Goal: Navigation & Orientation: Understand site structure

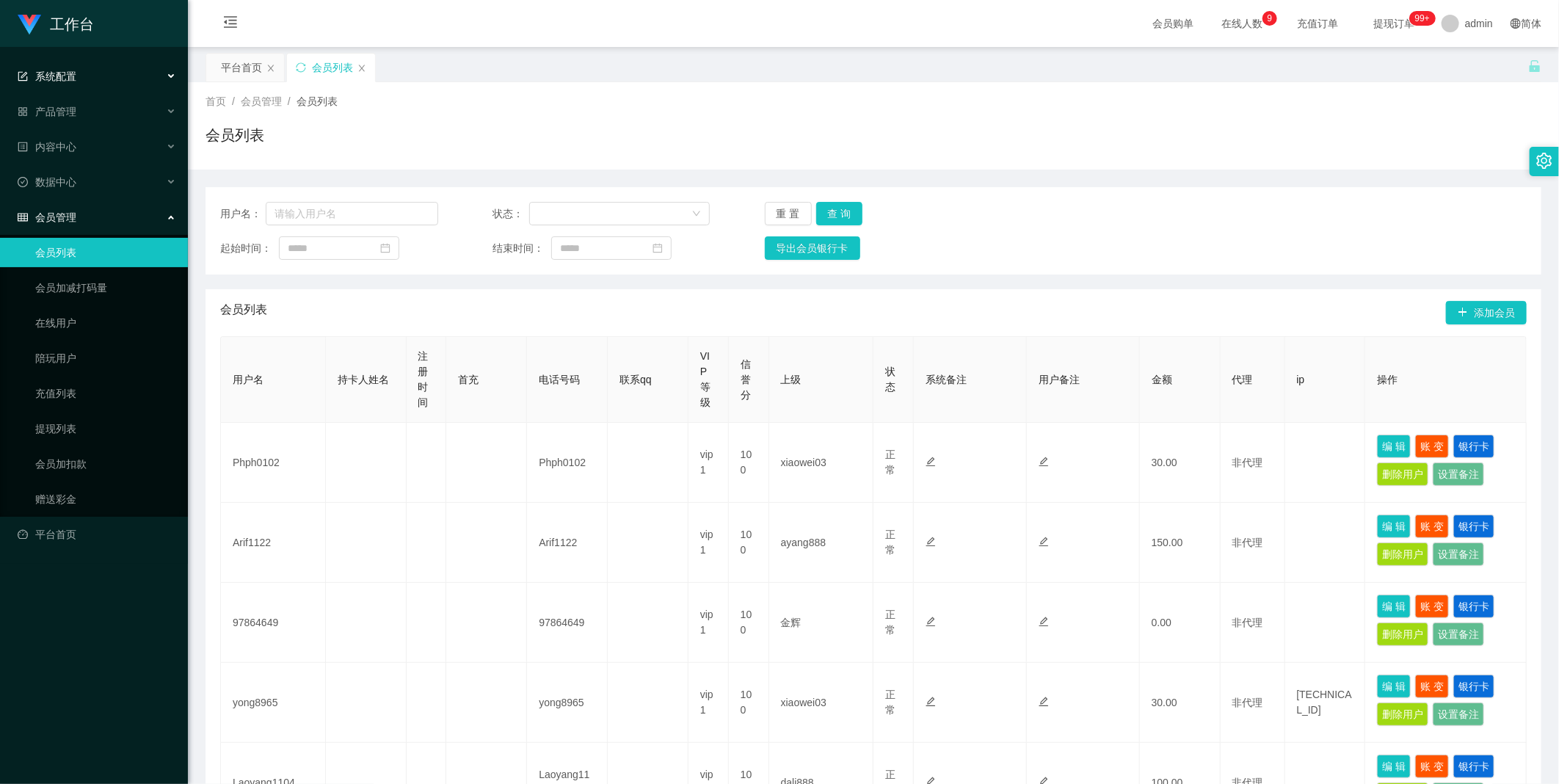
click at [115, 88] on div "系统配置" at bounding box center [94, 76] width 188 height 29
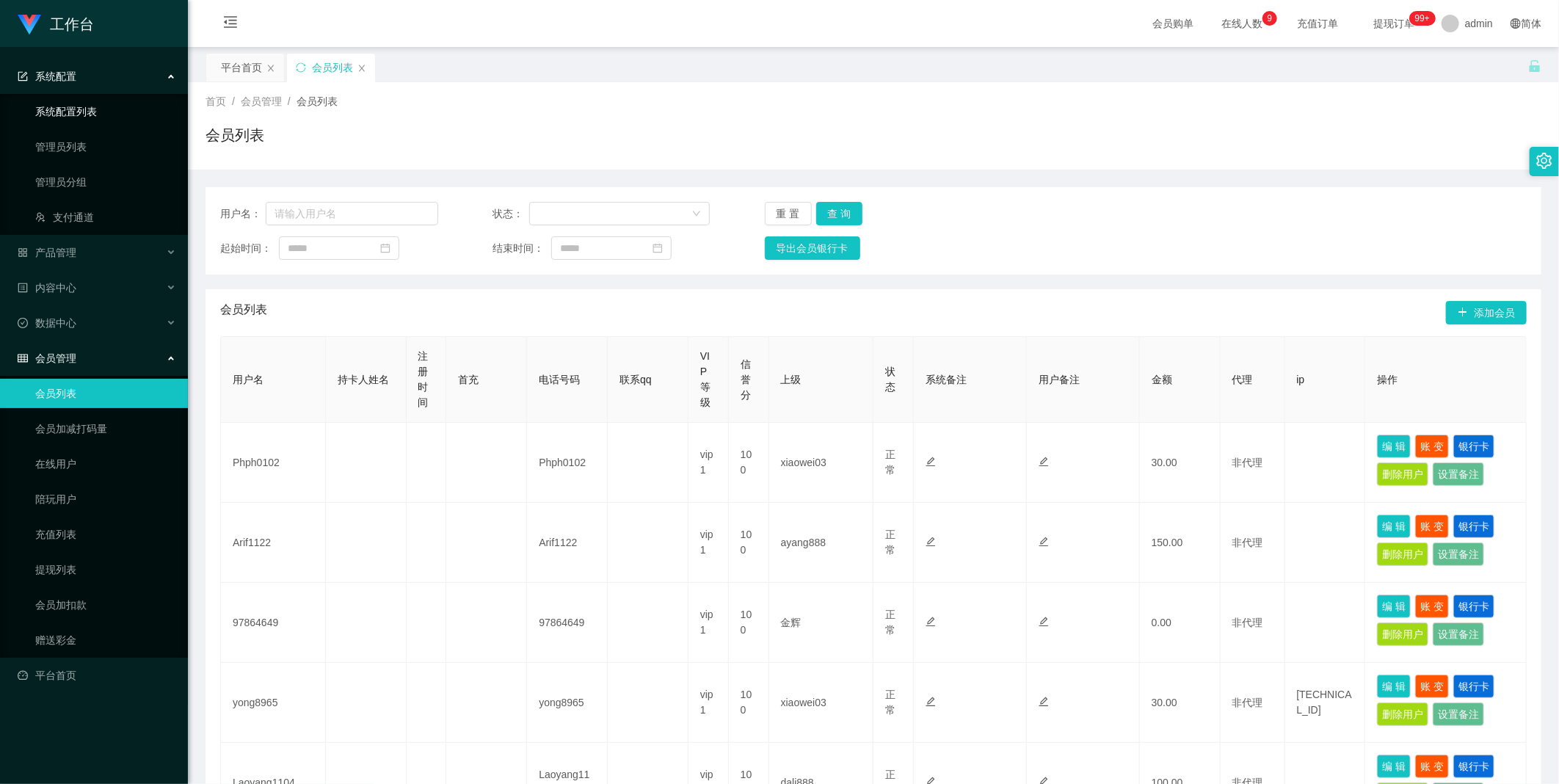
click at [118, 108] on link "系统配置列表" at bounding box center [106, 112] width 141 height 29
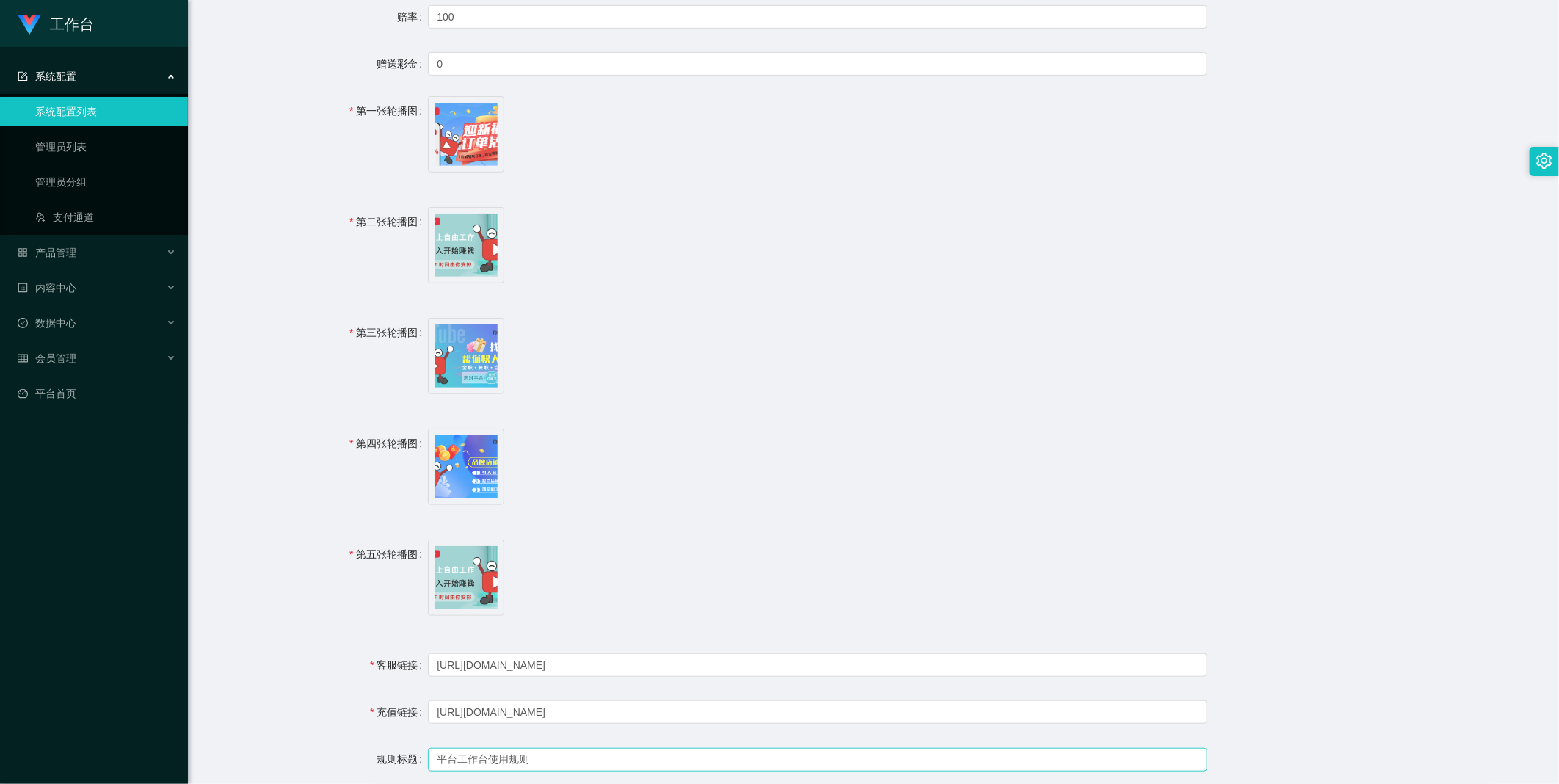
scroll to position [896, 0]
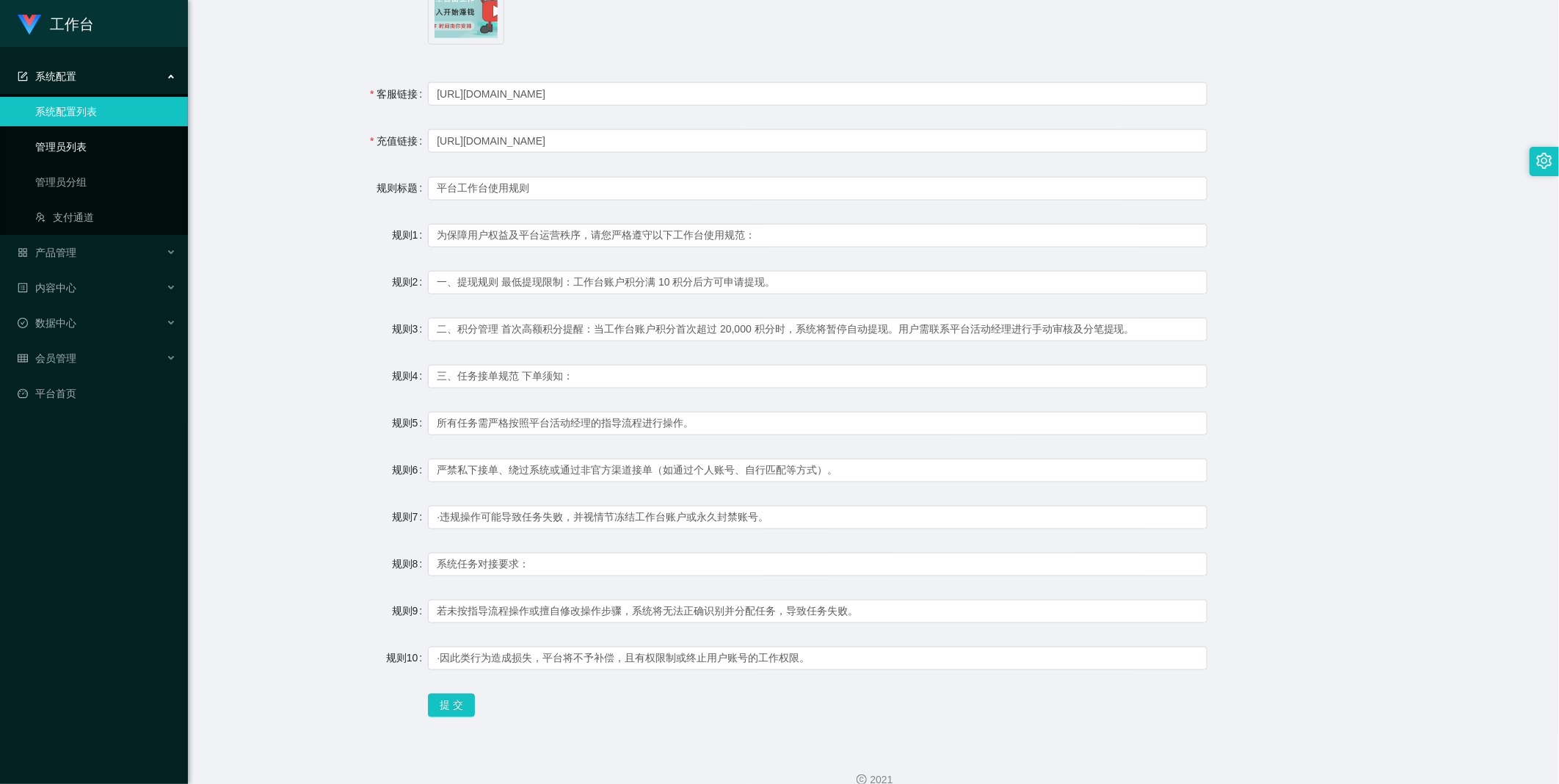
click at [90, 156] on link "管理员列表" at bounding box center [106, 147] width 141 height 29
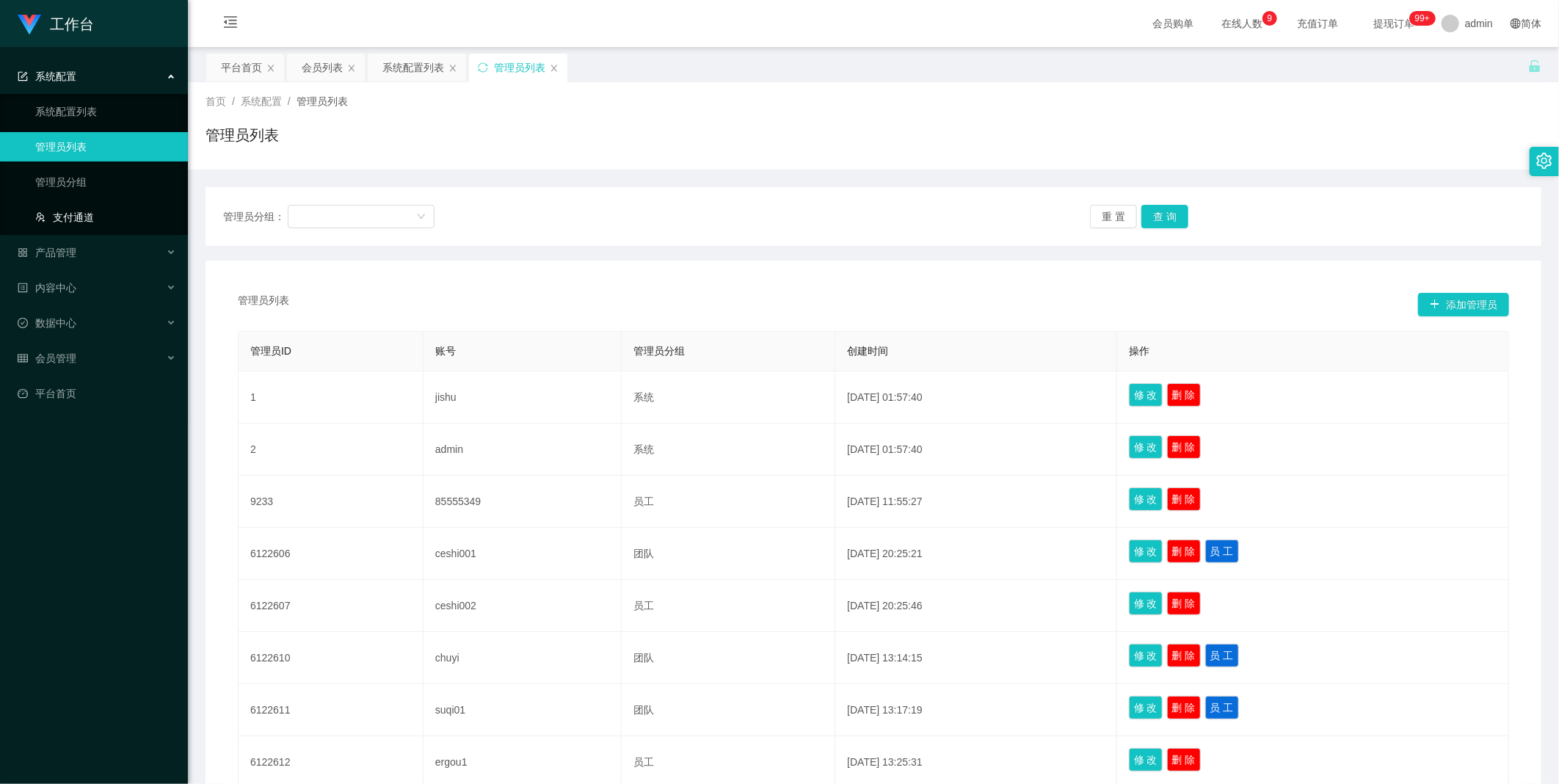
drag, startPoint x: 76, startPoint y: 210, endPoint x: 79, endPoint y: 199, distance: 11.4
click at [76, 207] on link "支付通道" at bounding box center [106, 217] width 141 height 29
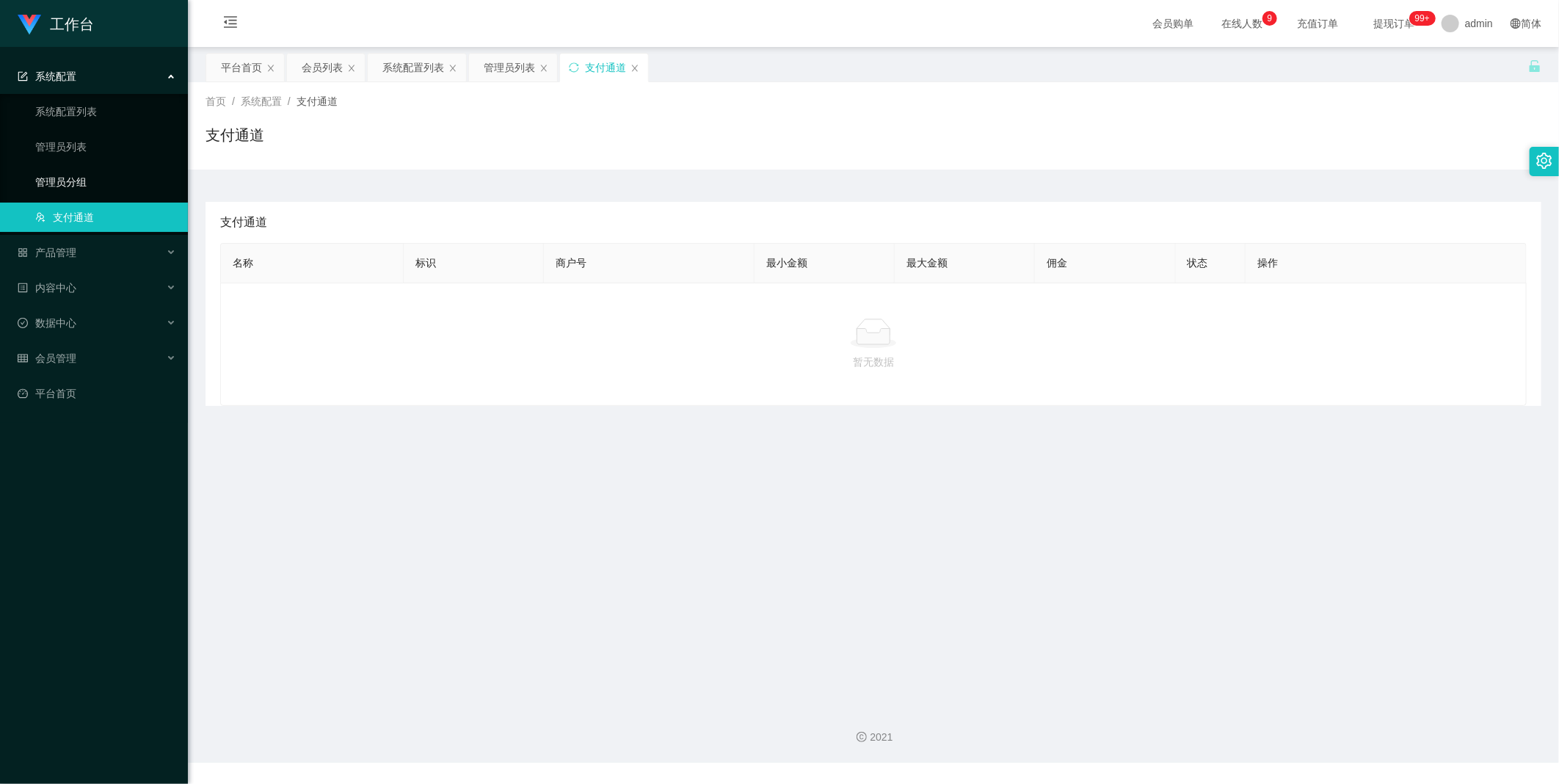
click at [82, 191] on link "管理员分组" at bounding box center [106, 182] width 141 height 29
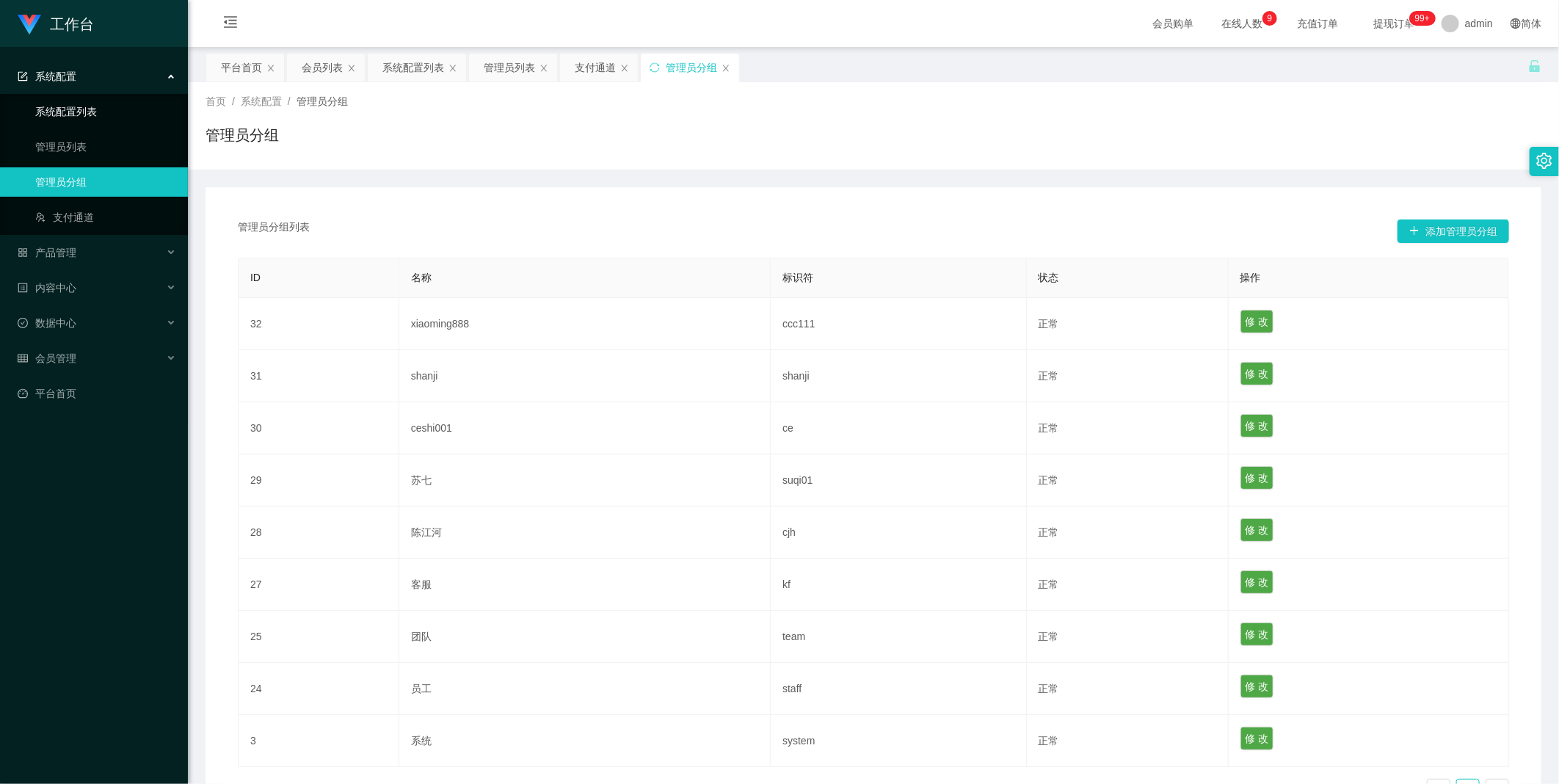
click at [76, 119] on link "系统配置列表" at bounding box center [106, 112] width 141 height 29
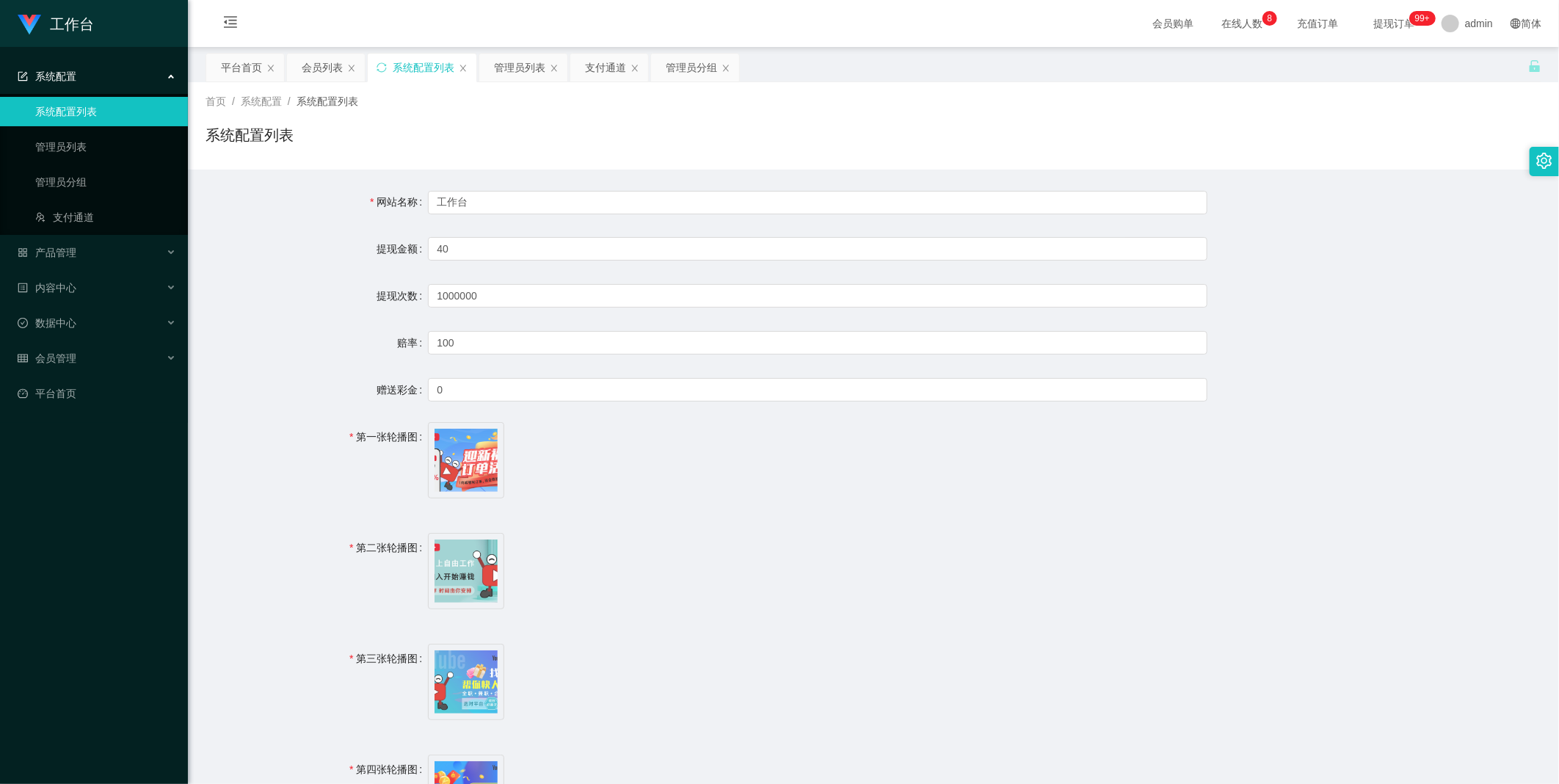
click at [253, 104] on span "系统配置" at bounding box center [261, 101] width 41 height 12
click at [331, 100] on span "系统配置列表" at bounding box center [327, 101] width 62 height 12
click at [95, 402] on link "平台首页" at bounding box center [97, 393] width 159 height 29
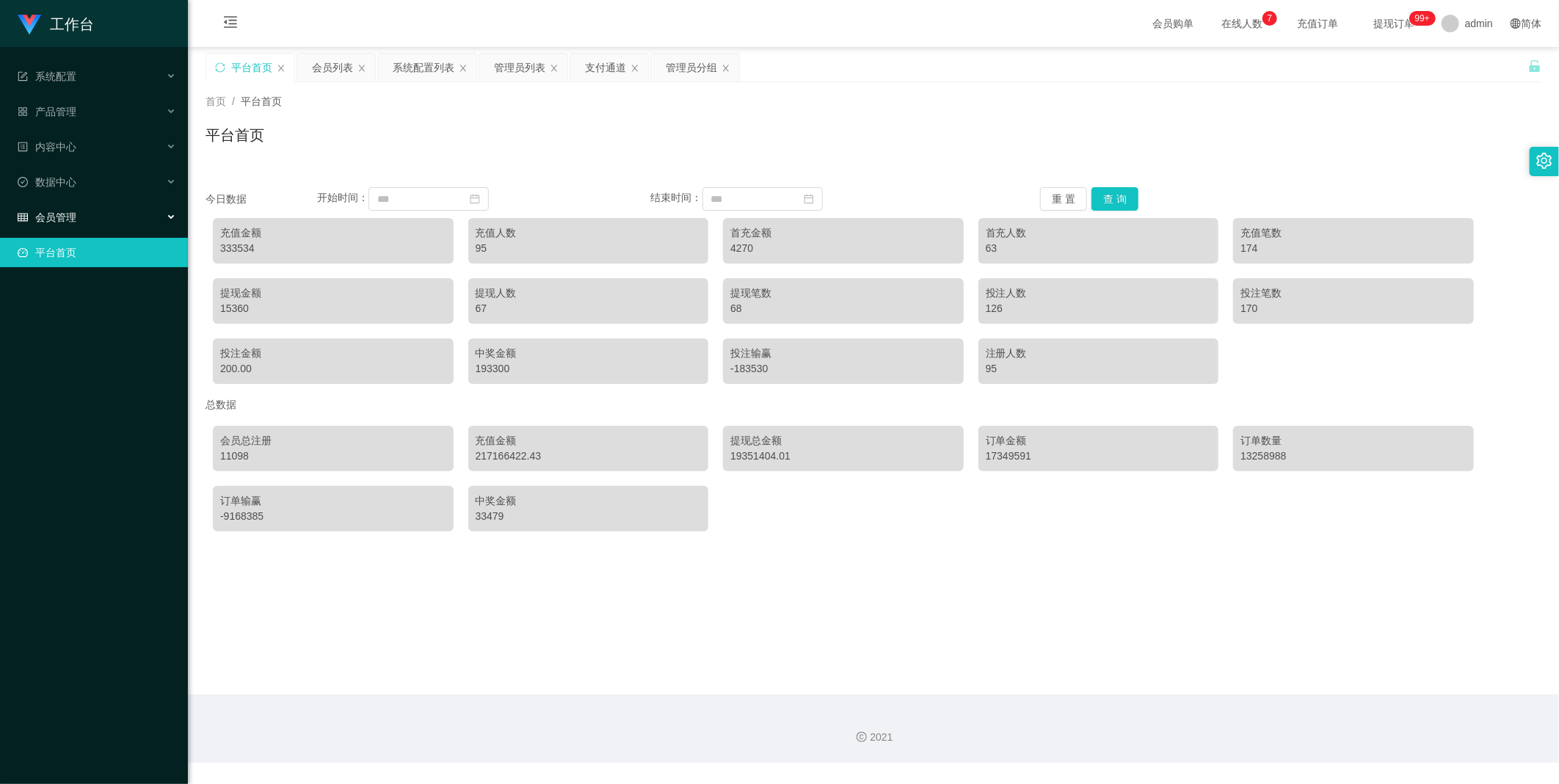
click at [82, 229] on div "会员管理" at bounding box center [94, 217] width 188 height 29
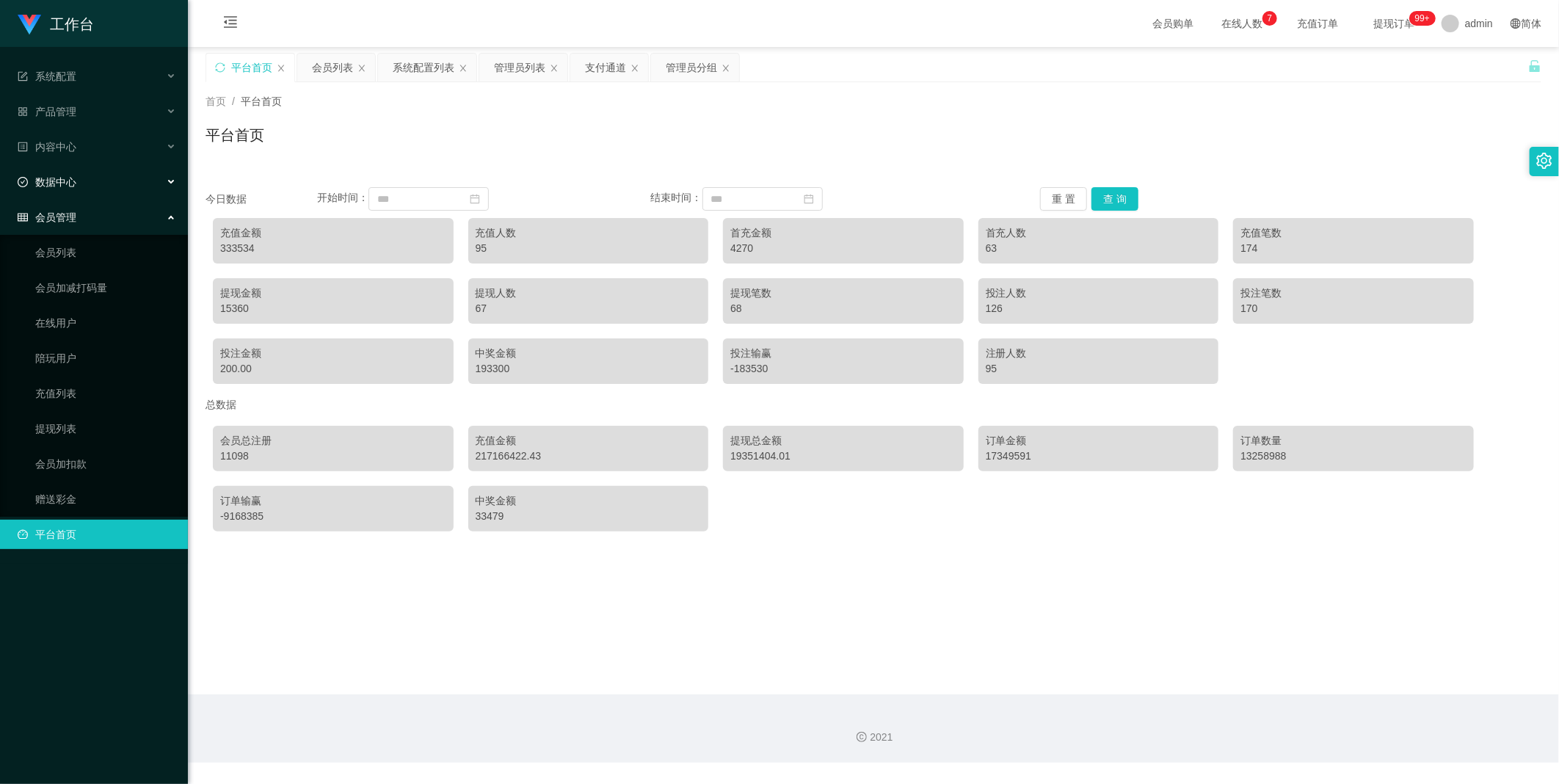
click at [104, 181] on div "数据中心" at bounding box center [94, 182] width 188 height 29
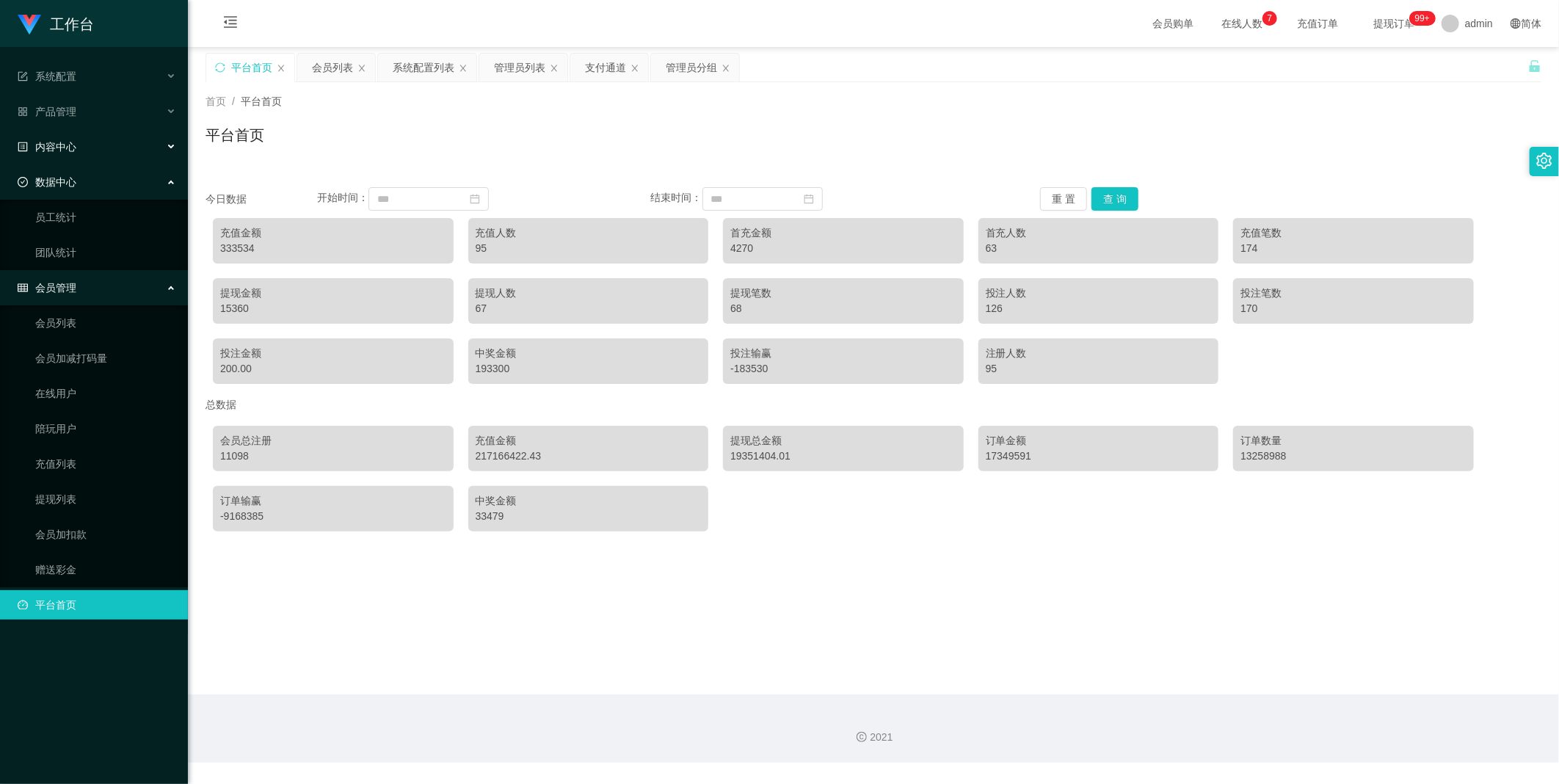
click at [94, 142] on div "内容中心" at bounding box center [94, 147] width 188 height 29
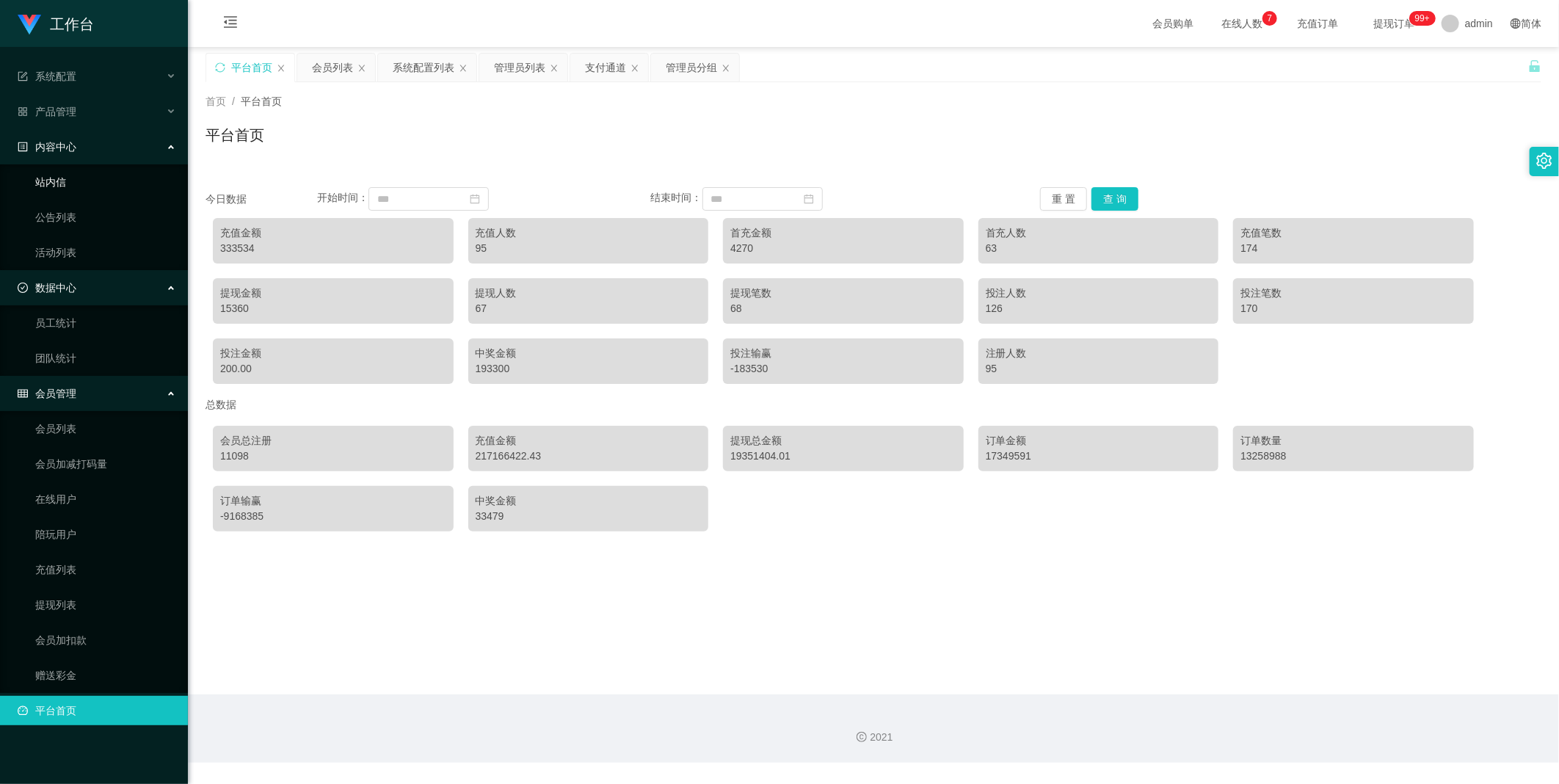
click at [86, 191] on link "站内信" at bounding box center [106, 182] width 141 height 29
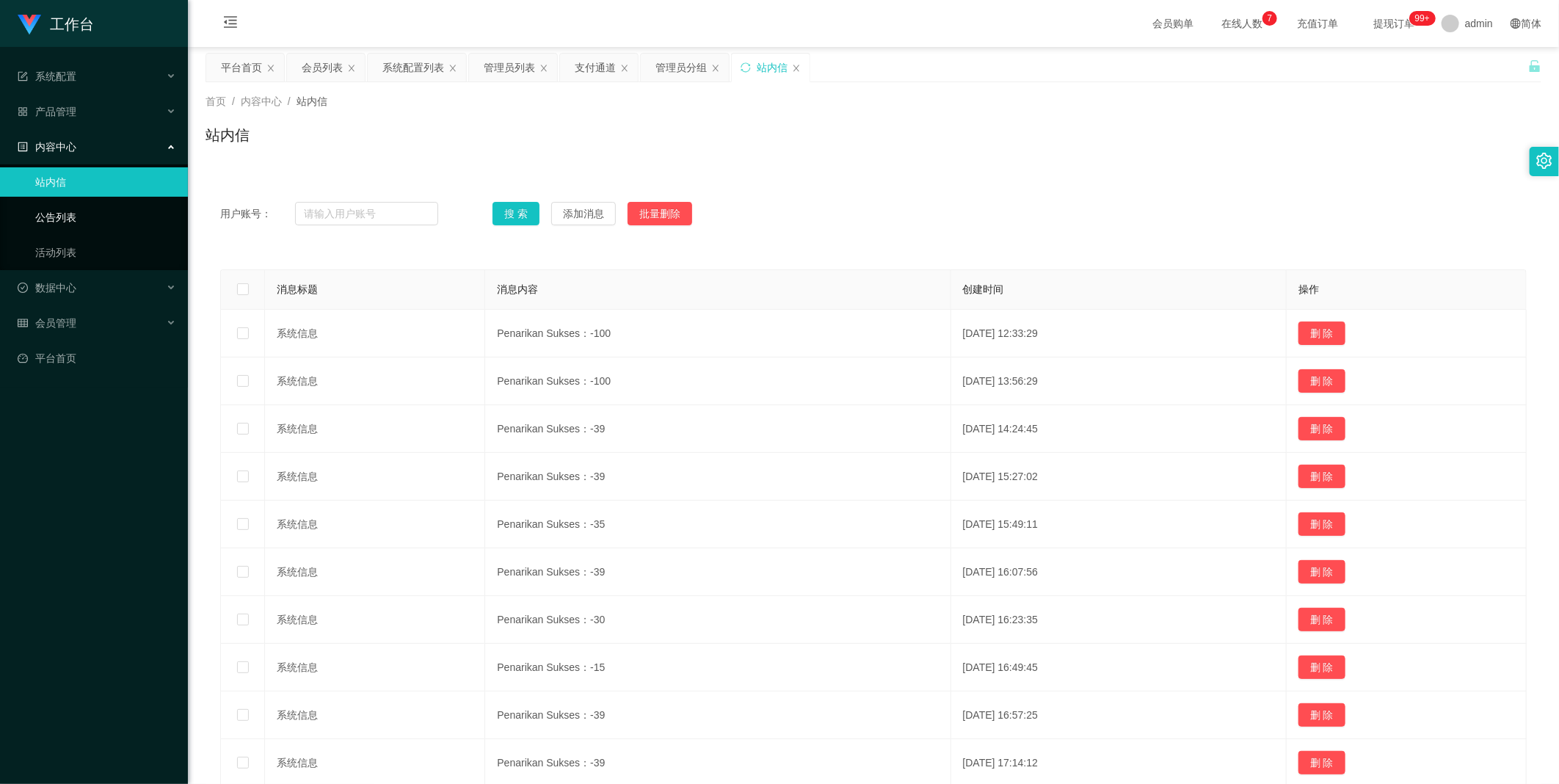
click at [90, 215] on link "公告列表" at bounding box center [106, 217] width 141 height 29
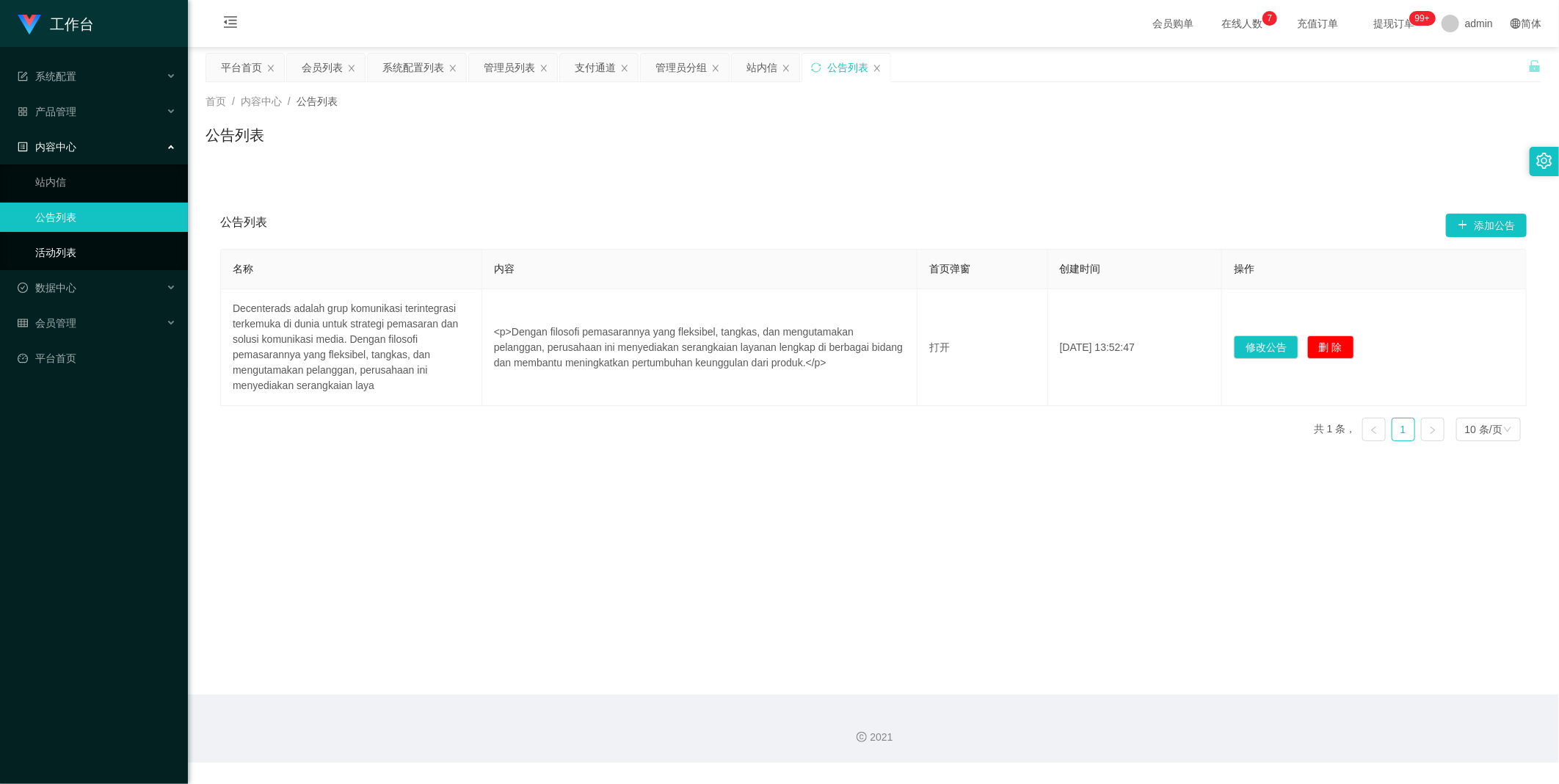
click at [98, 246] on link "活动列表" at bounding box center [106, 252] width 141 height 29
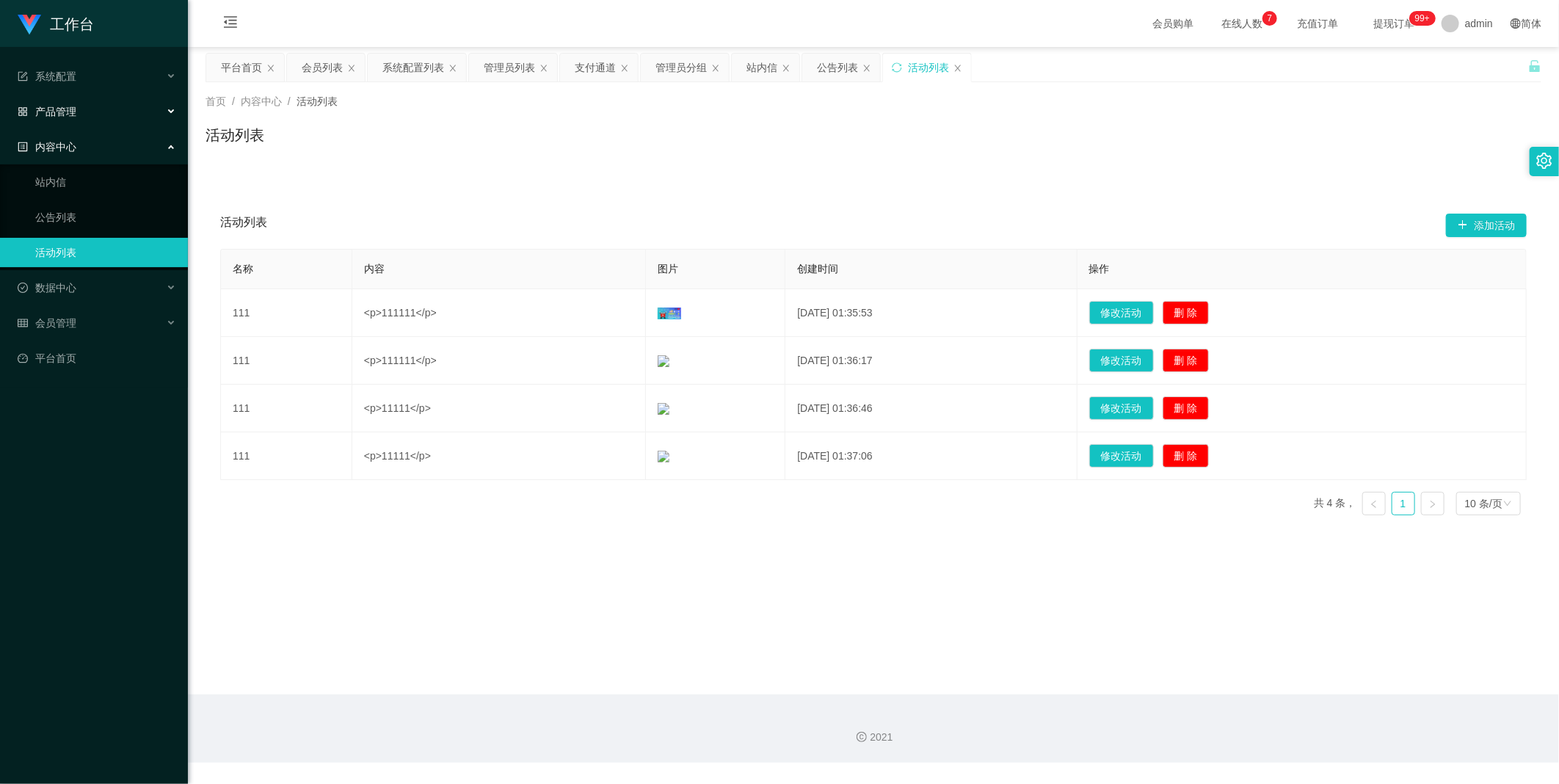
click at [88, 114] on div "产品管理" at bounding box center [94, 112] width 188 height 29
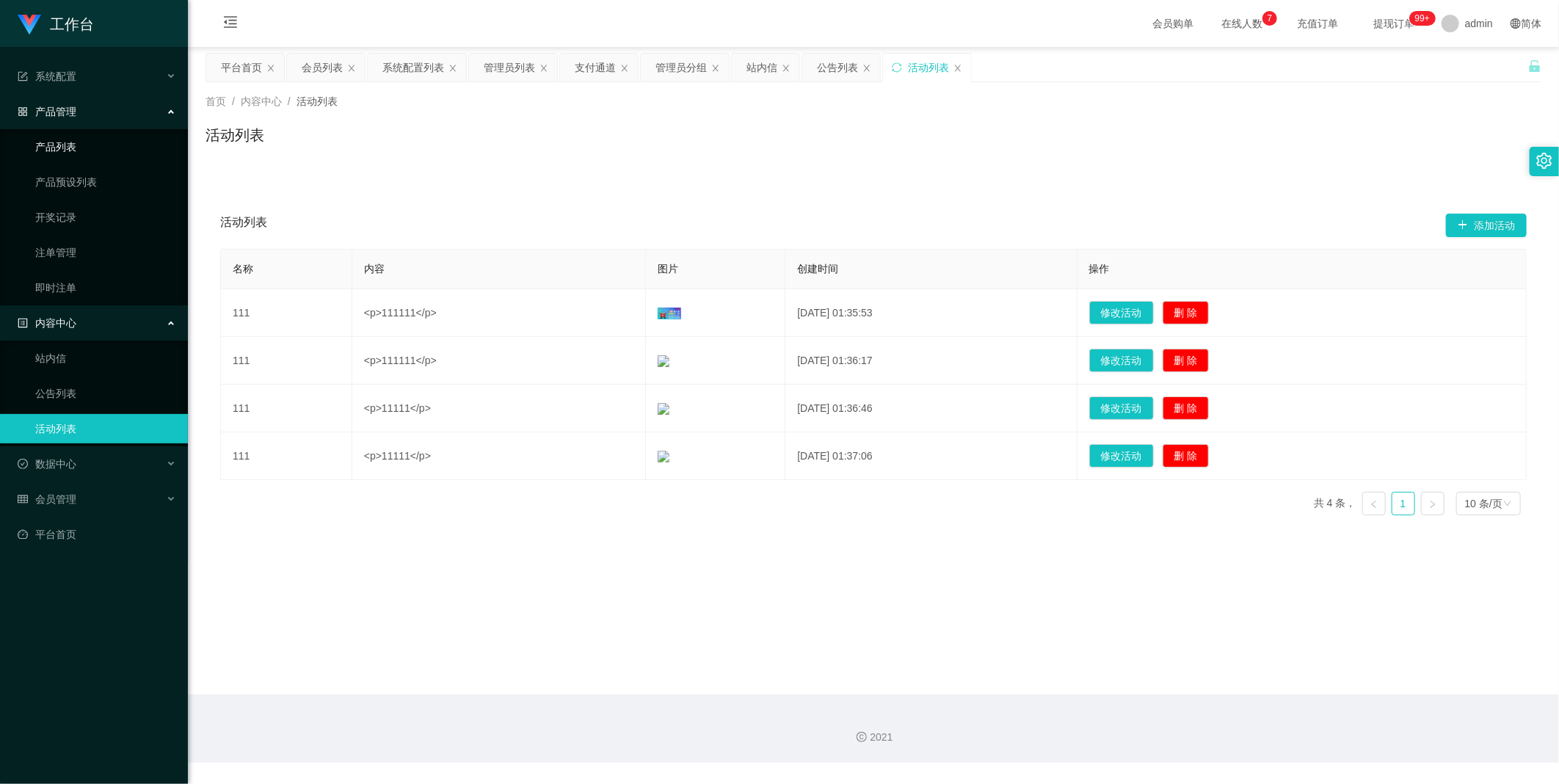
click at [75, 154] on link "产品列表" at bounding box center [106, 147] width 141 height 29
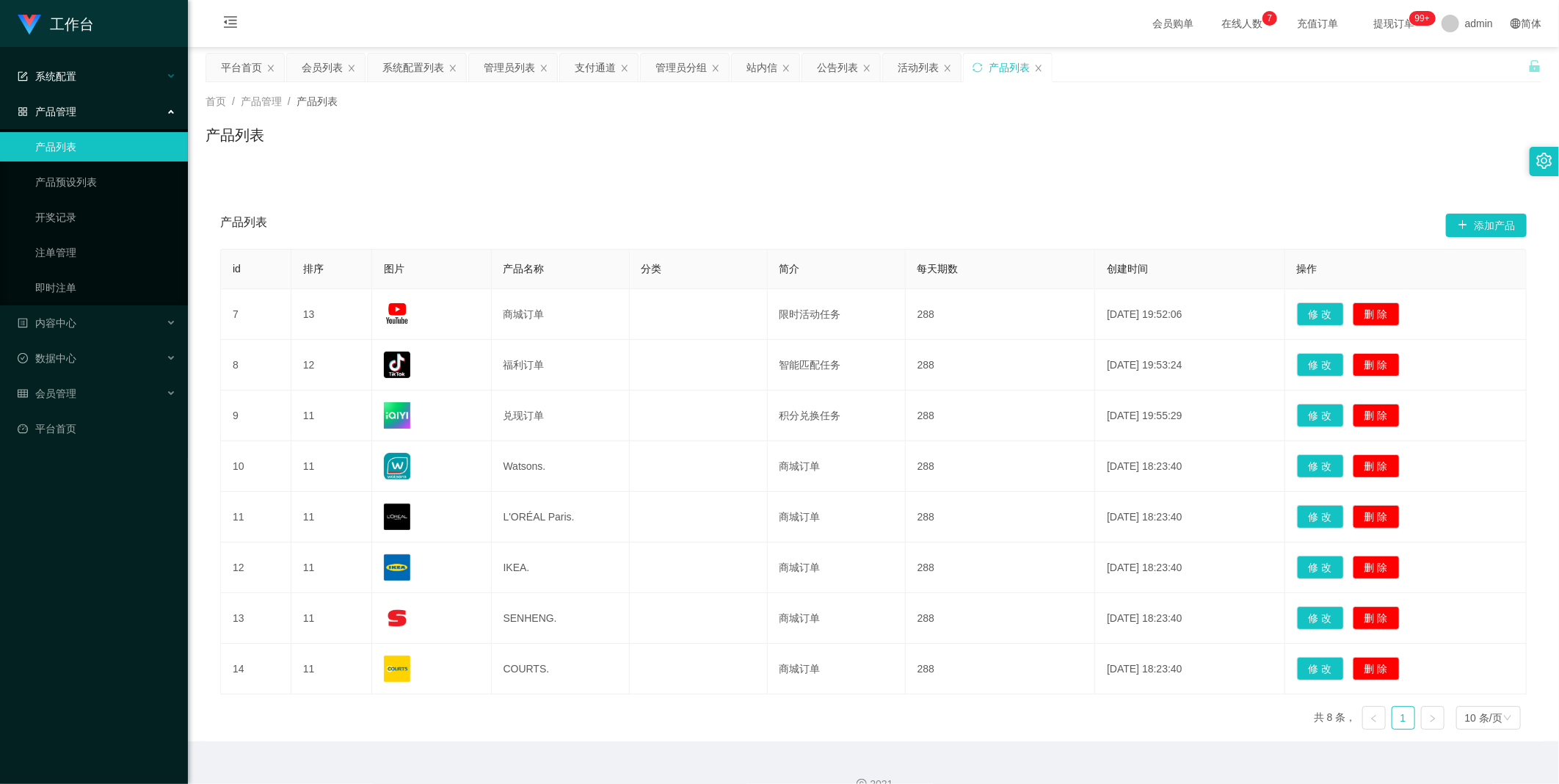
click at [107, 79] on div "系统配置" at bounding box center [94, 76] width 188 height 29
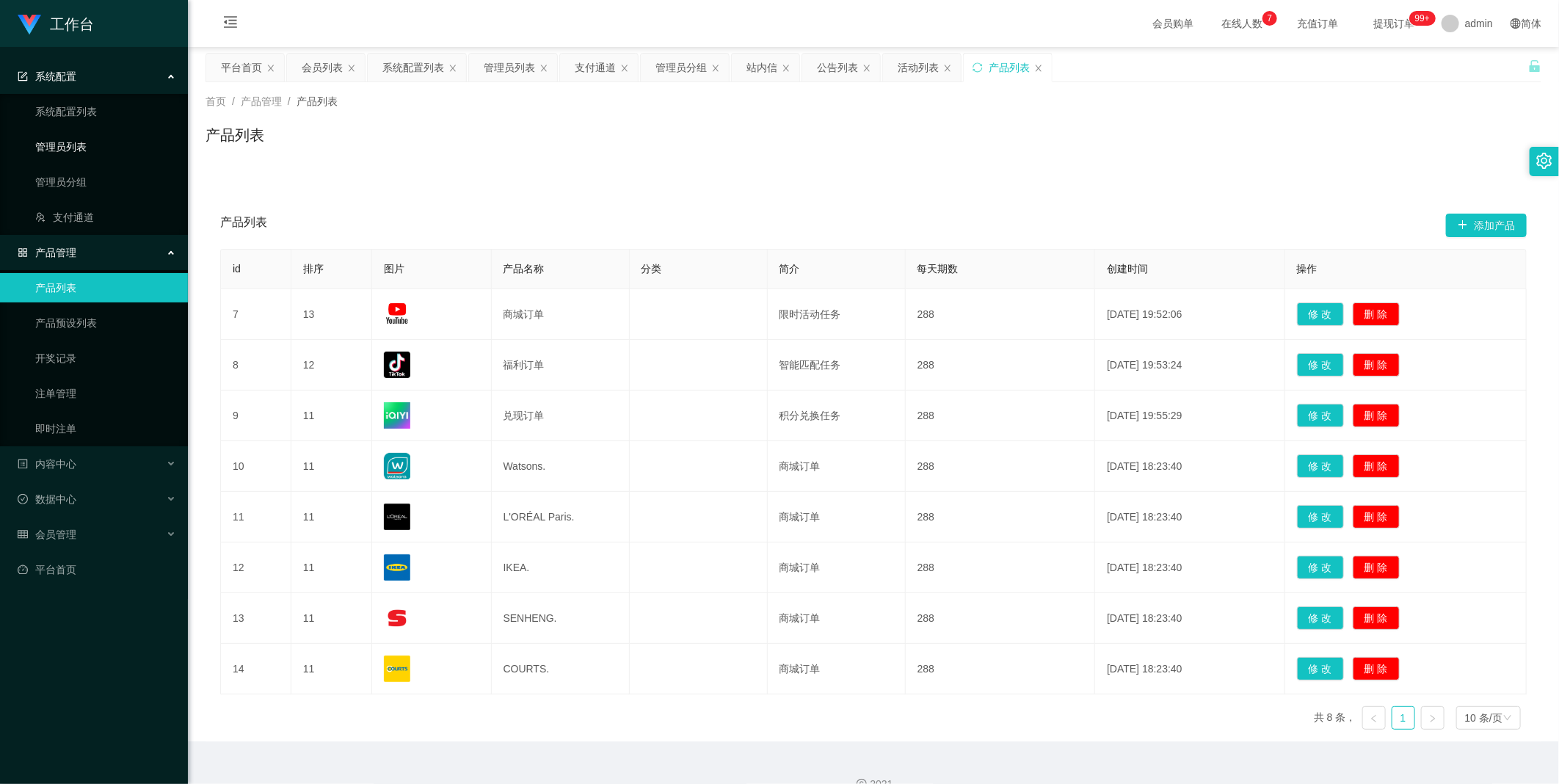
click at [95, 132] on link "管理员列表" at bounding box center [106, 147] width 141 height 29
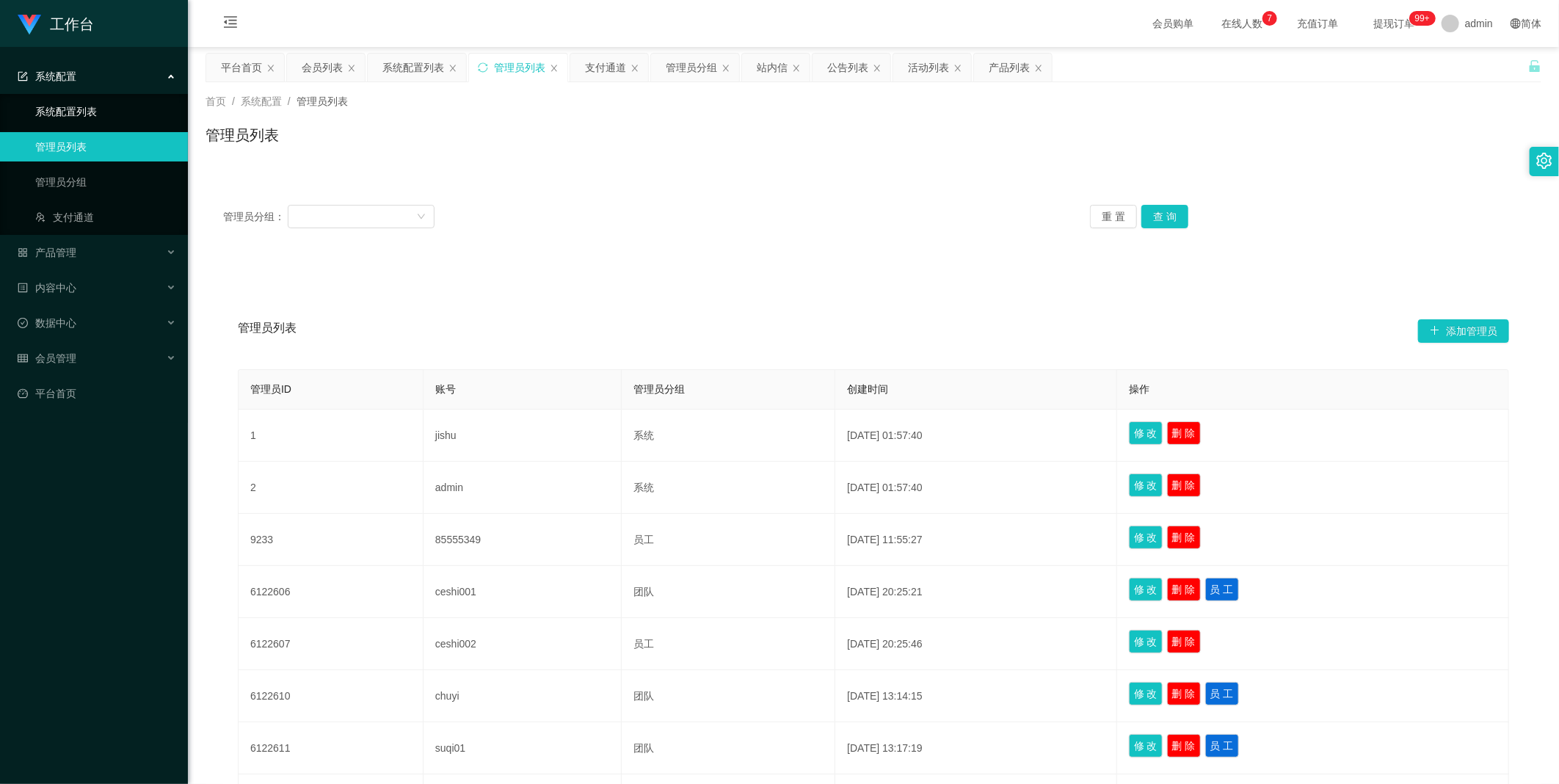
click at [96, 119] on link "系统配置列表" at bounding box center [106, 112] width 141 height 29
